Goal: Task Accomplishment & Management: Manage account settings

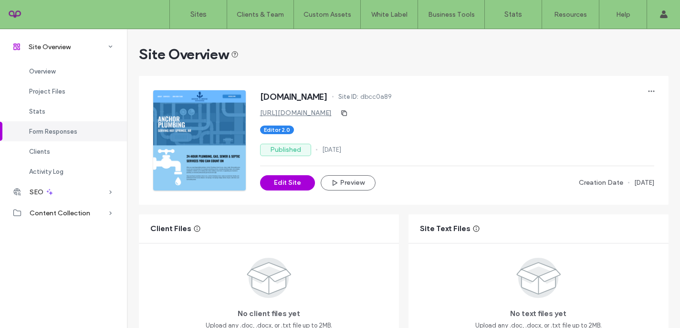
click at [201, 12] on label "Sites" at bounding box center [199, 14] width 16 height 9
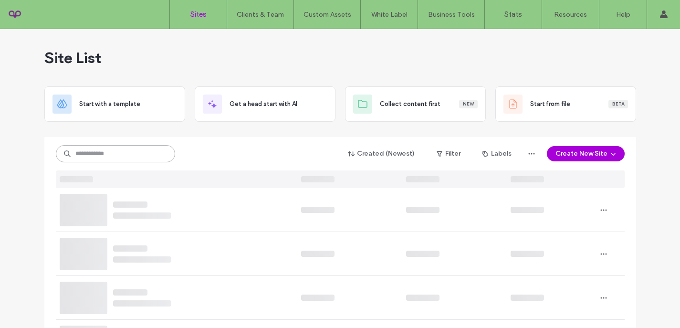
click at [101, 153] on input at bounding box center [115, 153] width 119 height 17
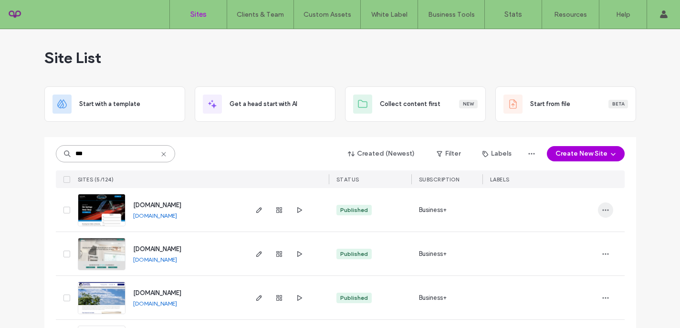
type input "***"
click at [603, 212] on icon "button" at bounding box center [606, 210] width 8 height 8
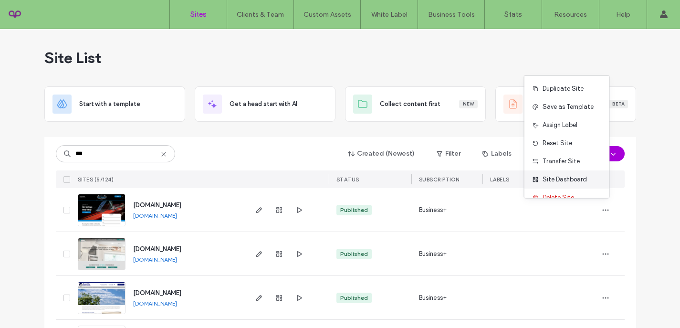
click at [573, 180] on span "Site Dashboard" at bounding box center [565, 180] width 44 height 10
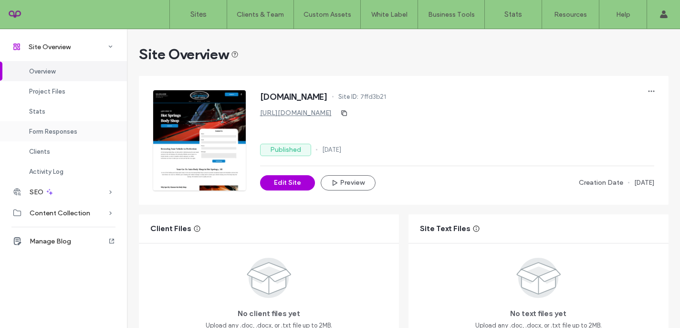
click at [53, 135] on span "Form Responses" at bounding box center [53, 131] width 48 height 7
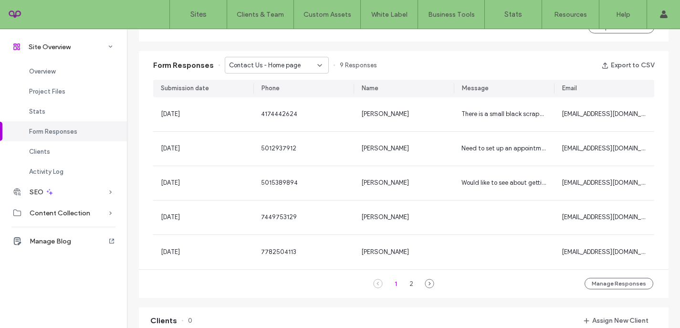
scroll to position [609, 0]
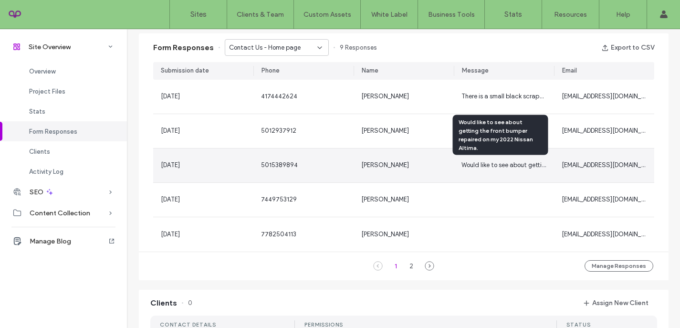
click at [498, 166] on span "Would like to see about getting the front bumper repaired on my 2022 Nissan Alt…" at bounding box center [581, 164] width 239 height 7
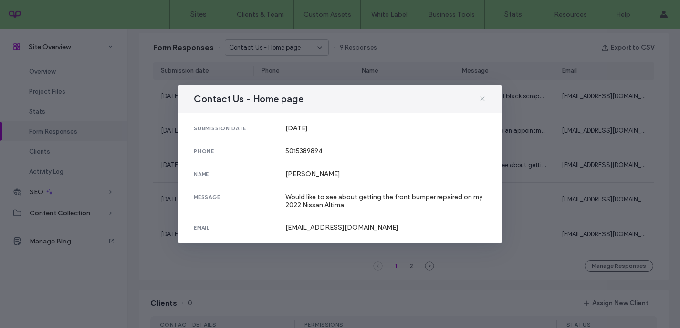
click at [481, 102] on icon at bounding box center [483, 99] width 8 height 8
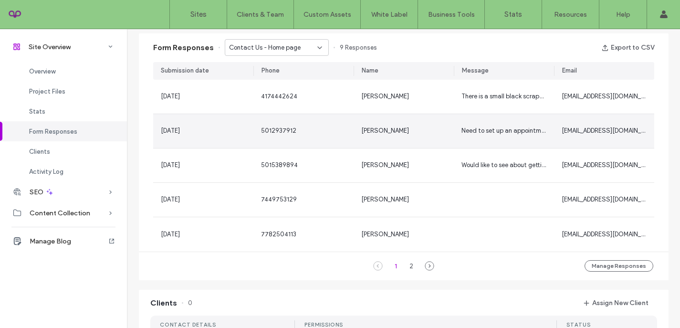
click at [435, 138] on div "Blaine Falgout" at bounding box center [404, 131] width 100 height 34
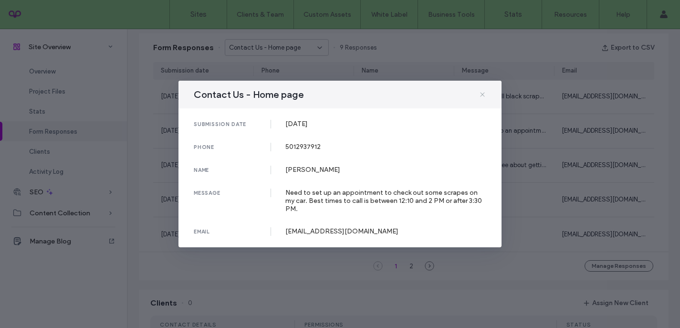
click at [481, 98] on icon at bounding box center [483, 95] width 8 height 8
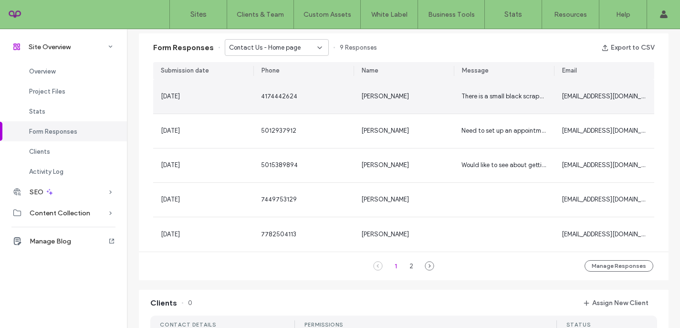
click at [473, 98] on span "There is a small black scrape on the front fender" at bounding box center [530, 96] width 137 height 7
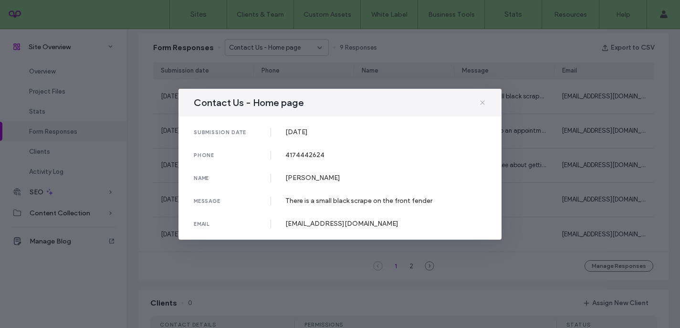
click at [483, 105] on icon at bounding box center [483, 103] width 8 height 8
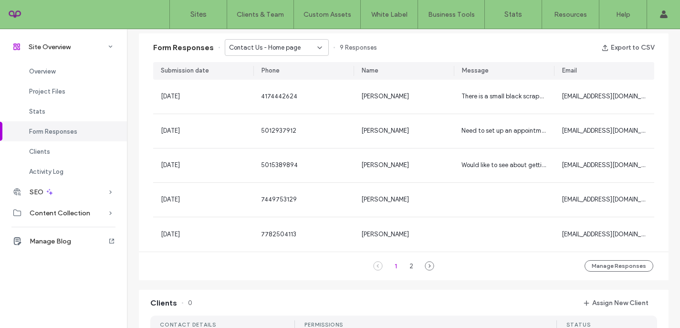
click at [307, 50] on div "Contact Us - Home page" at bounding box center [273, 48] width 88 height 10
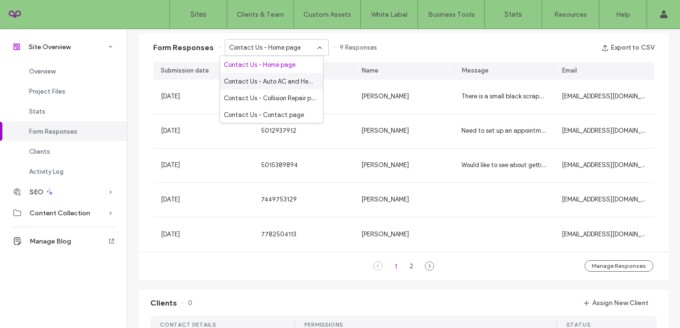
click at [292, 81] on span "Contact Us - Auto AC and Heat Repair page" at bounding box center [270, 81] width 92 height 10
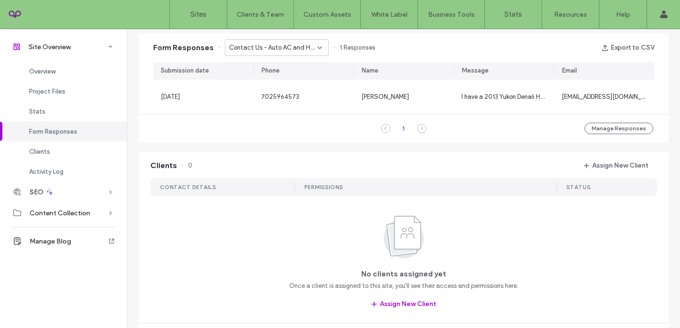
click at [293, 53] on div "Contact Us - Auto AC and Heat Repair page" at bounding box center [277, 47] width 104 height 17
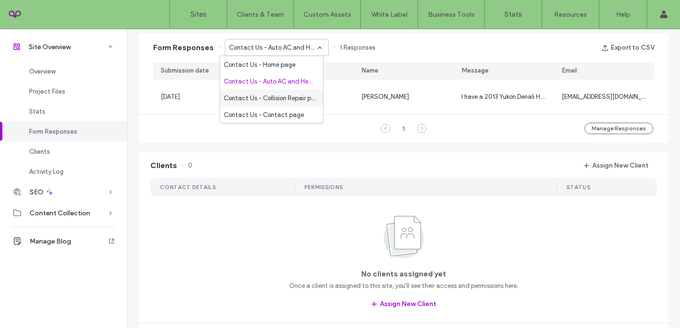
click at [281, 97] on span "Contact Us - Collision Repair page" at bounding box center [270, 98] width 92 height 10
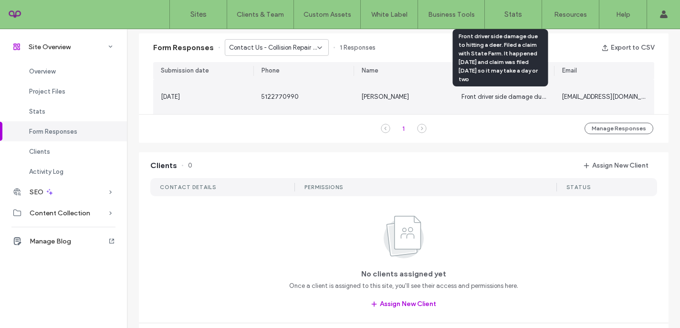
click at [514, 98] on span "Front driver side damage due to hitting a deer. Filed a claim with State Farm. …" at bounding box center [677, 96] width 431 height 7
